Goal: Transaction & Acquisition: Purchase product/service

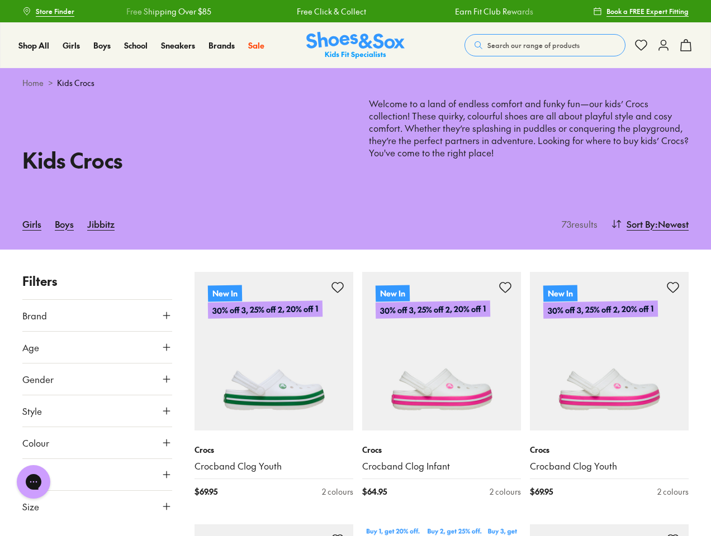
click at [545, 45] on span "Search our range of products" at bounding box center [533, 45] width 92 height 10
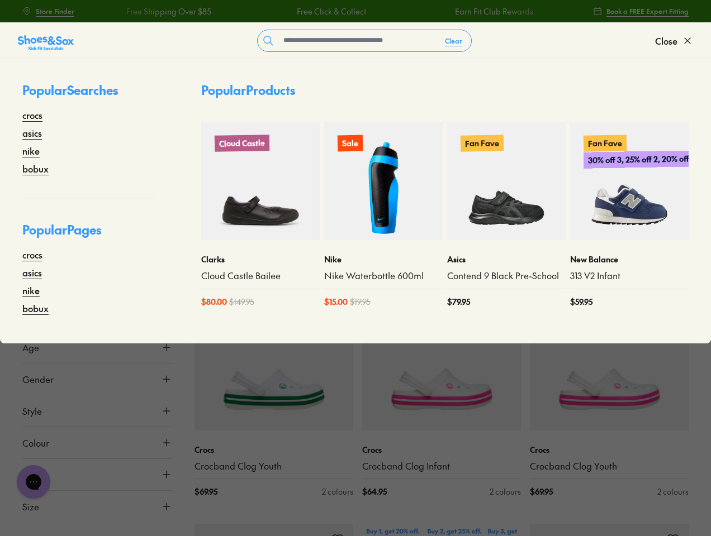
click at [454, 41] on button "Clear" at bounding box center [453, 41] width 35 height 20
click at [674, 41] on span "Close" at bounding box center [666, 40] width 22 height 13
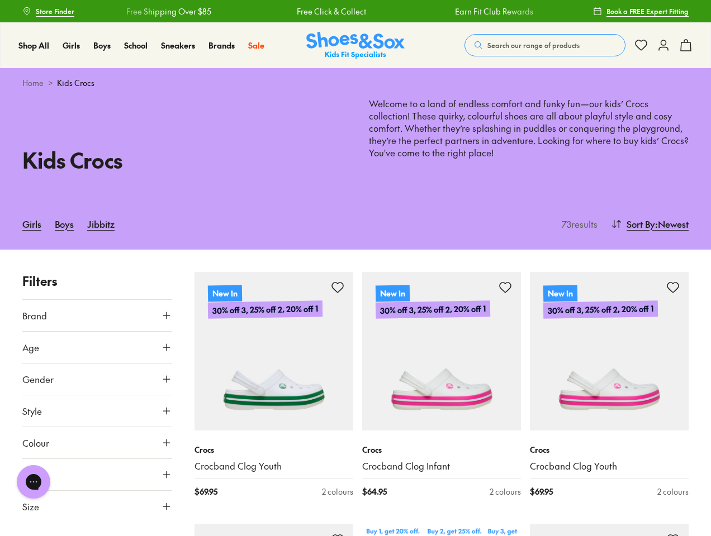
click at [686, 45] on icon at bounding box center [685, 45] width 13 height 13
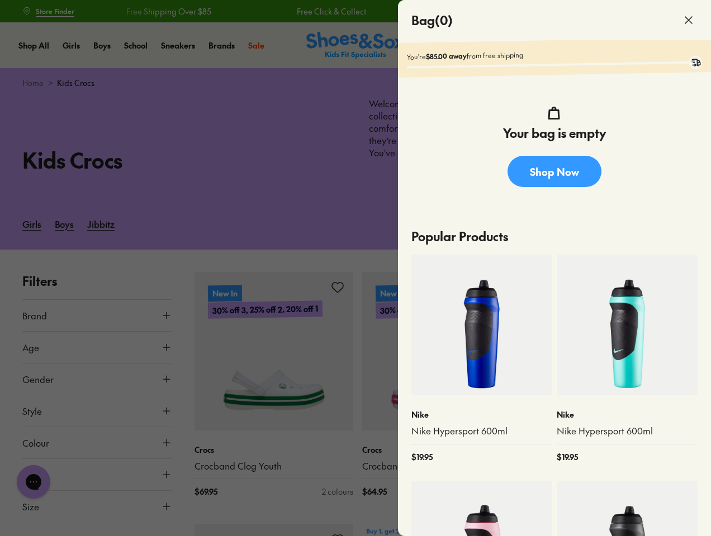
click at [648, 224] on div at bounding box center [355, 268] width 711 height 536
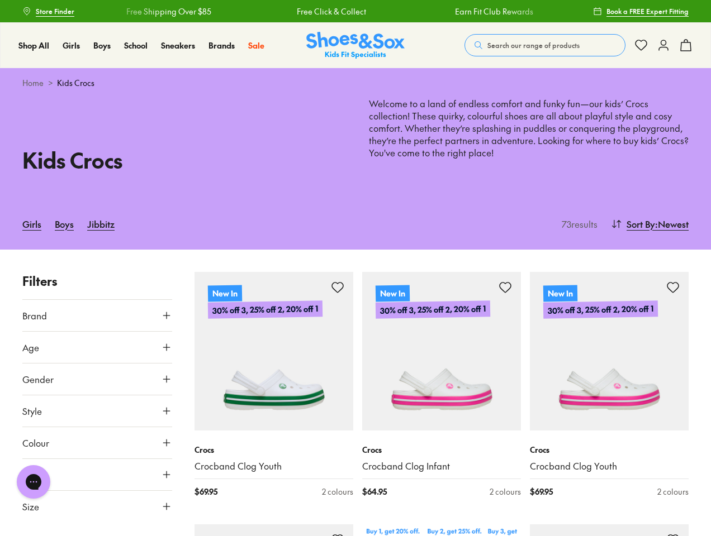
click at [97, 316] on button "Brand" at bounding box center [97, 315] width 150 height 31
click at [97, 348] on div "Crocs ( 72 )" at bounding box center [97, 342] width 150 height 13
click at [97, 379] on div at bounding box center [97, 378] width 150 height 22
click at [97, 411] on button "Age" at bounding box center [97, 405] width 150 height 31
